Goal: Browse casually

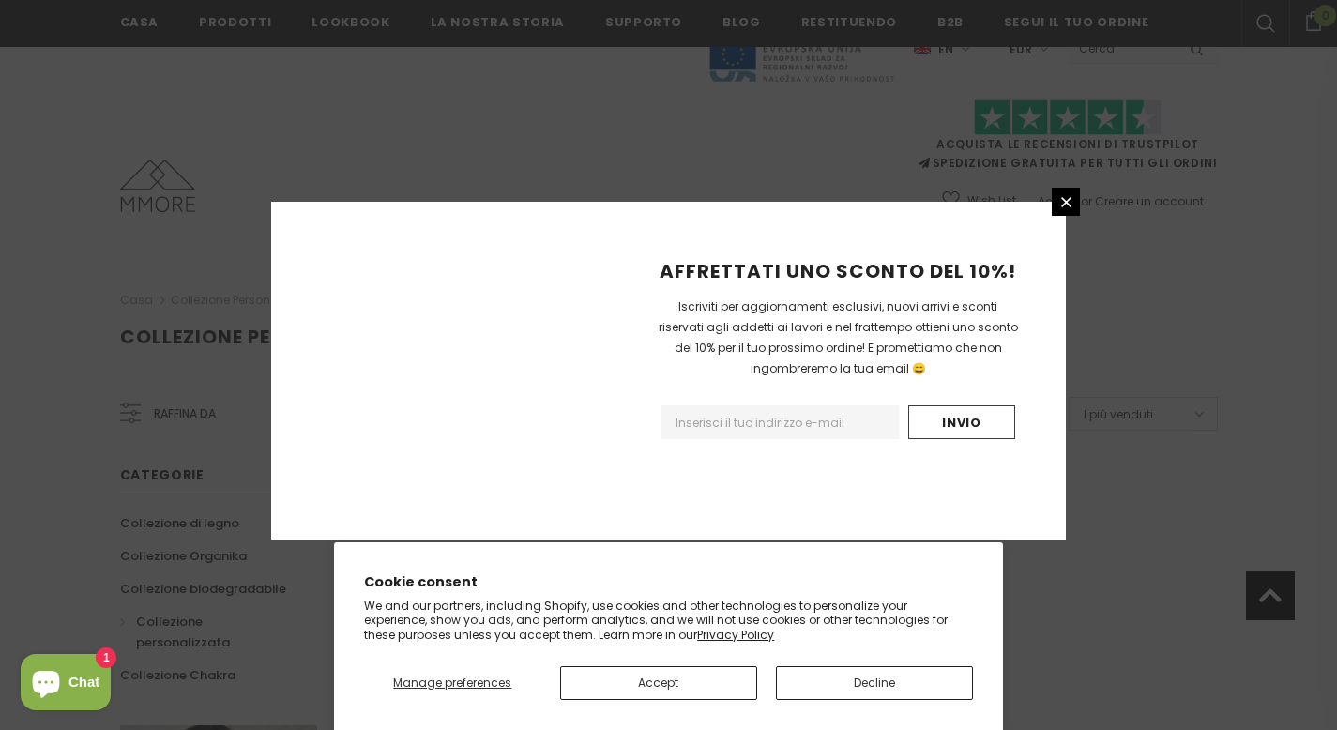
scroll to position [1194, 0]
